Goal: Register for event/course

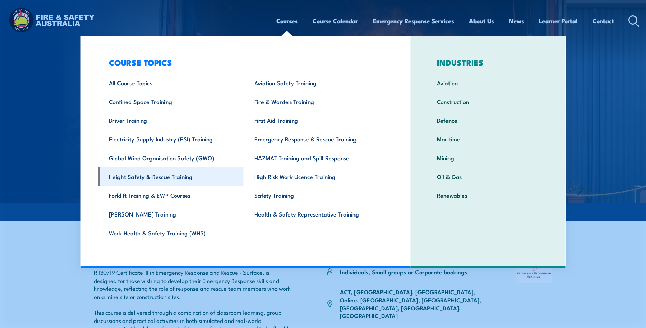
click at [151, 173] on link "Height Safety & Rescue Training" at bounding box center [170, 176] width 145 height 19
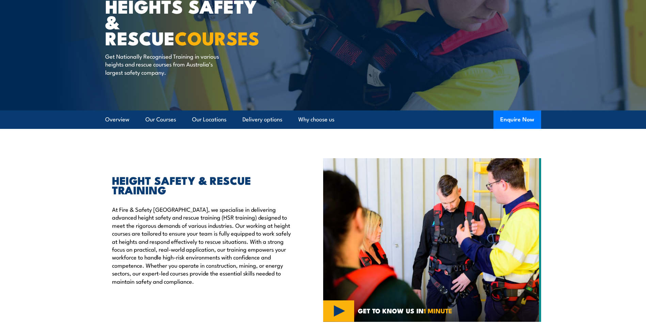
scroll to position [68, 0]
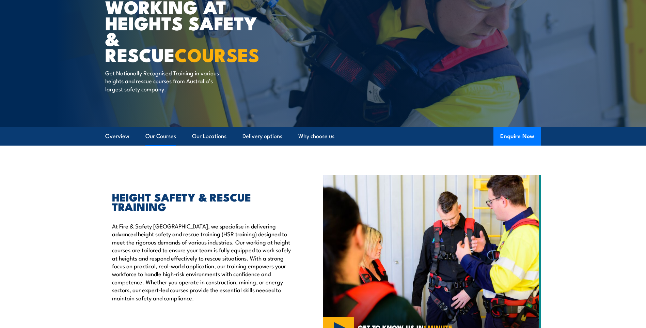
click at [158, 137] on link "Our Courses" at bounding box center [160, 136] width 31 height 18
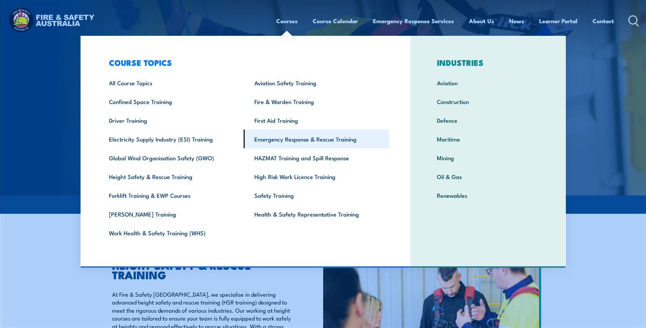
click at [298, 140] on link "Emergency Response & Rescue Training" at bounding box center [316, 138] width 145 height 19
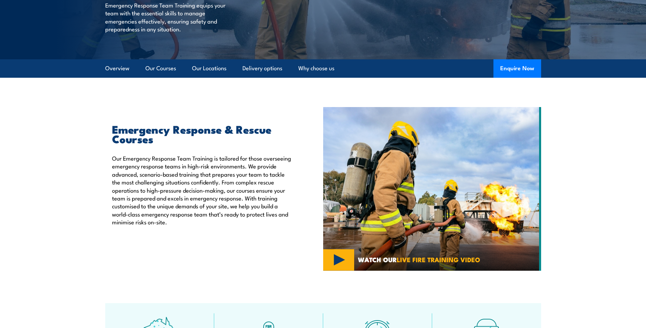
scroll to position [136, 0]
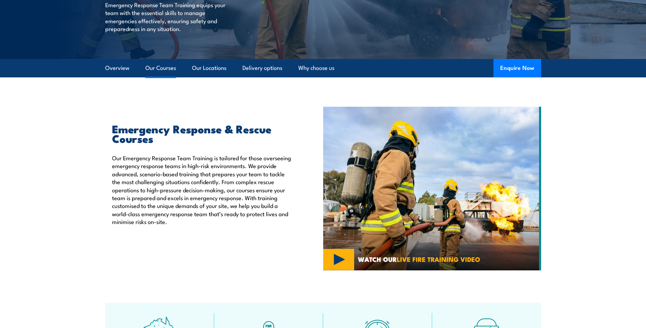
click at [159, 69] on link "Our Courses" at bounding box center [160, 68] width 31 height 18
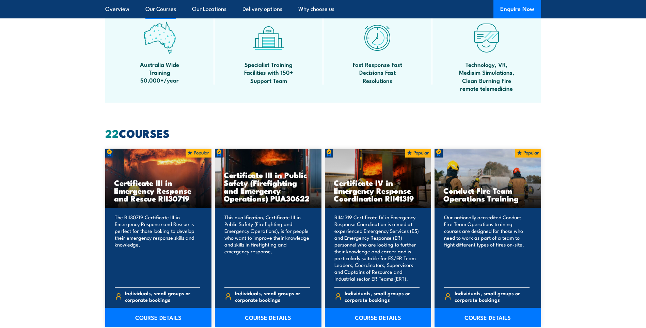
scroll to position [517, 0]
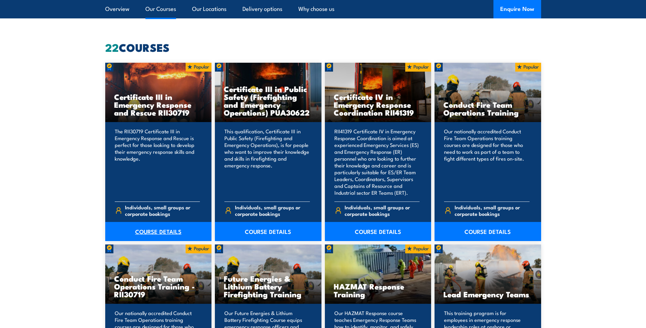
click at [153, 232] on link "COURSE DETAILS" at bounding box center [158, 231] width 107 height 19
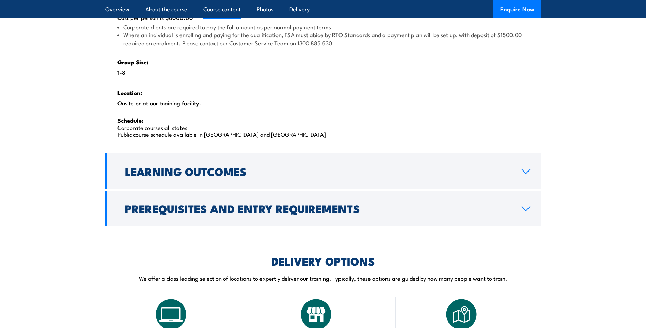
scroll to position [1090, 0]
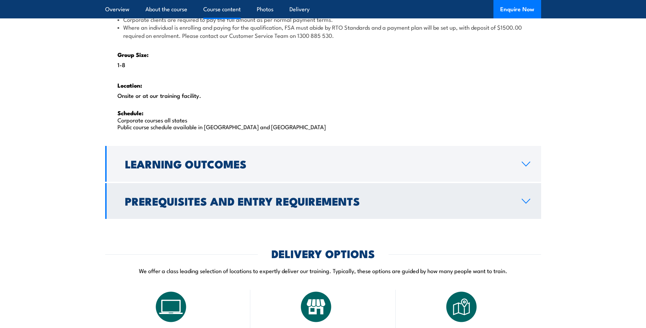
click at [529, 201] on icon at bounding box center [526, 200] width 9 height 5
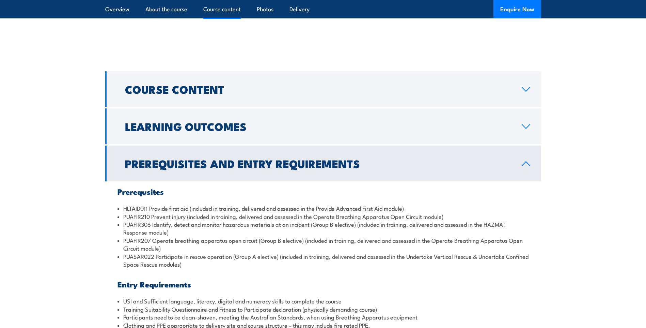
scroll to position [609, 0]
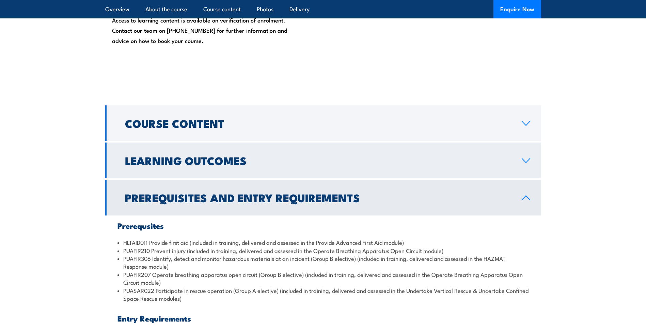
click at [526, 160] on icon at bounding box center [526, 160] width 9 height 5
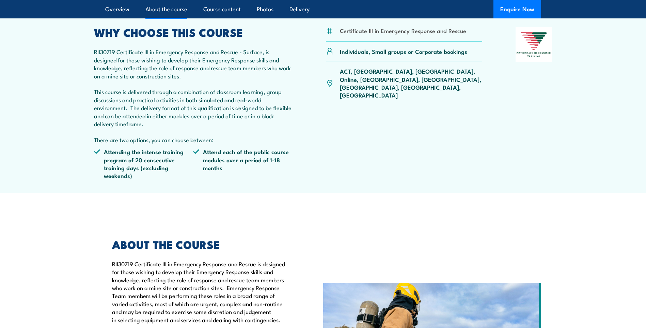
scroll to position [0, 0]
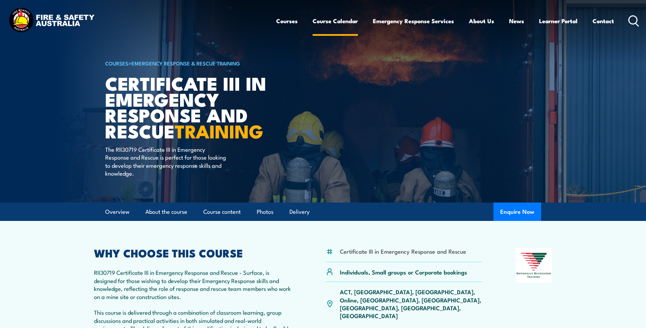
click at [339, 18] on link "Course Calendar" at bounding box center [335, 21] width 45 height 18
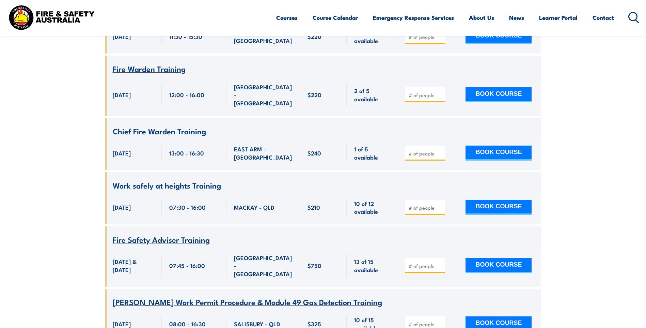
scroll to position [2896, 0]
